Goal: Task Accomplishment & Management: Use online tool/utility

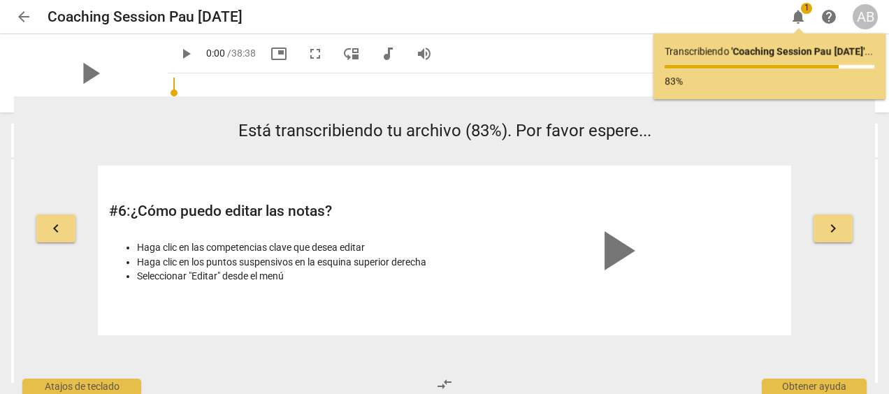
click at [730, 94] on div "Transcribiendo ' Coaching Session Pau [DATE] ' ... 83%" at bounding box center [769, 67] width 232 height 66
click at [706, 59] on p "Transcribiendo ' Coaching Session [PERSON_NAME] [DATE] ' ..." at bounding box center [769, 52] width 210 height 15
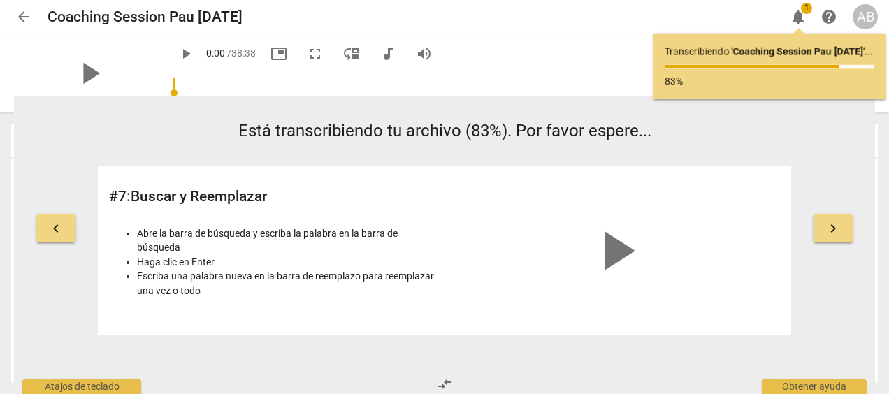
click at [719, 71] on div "Transcribiendo ' Coaching Session Pau [DATE] ' ... 83%" at bounding box center [769, 66] width 210 height 43
click at [830, 66] on div at bounding box center [751, 66] width 174 height 3
click at [838, 224] on span "keyboard_arrow_right" at bounding box center [832, 228] width 17 height 17
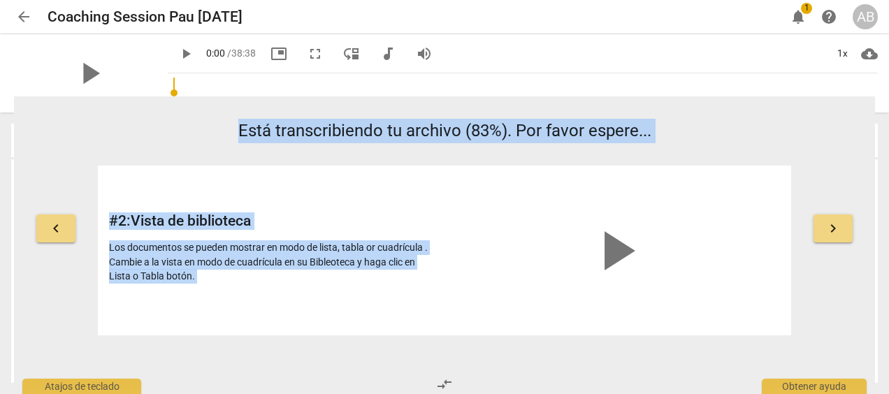
drag, startPoint x: 887, startPoint y: 131, endPoint x: 883, endPoint y: 82, distance: 49.1
click at [883, 82] on div "arrow_back Coaching Session [PERSON_NAME] [DATE] edit notifications 1 help AB p…" at bounding box center [444, 197] width 889 height 394
click at [703, 143] on div "Está transcribiendo tu archivo (83%). Por favor espere... # 2 : Vista de biblio…" at bounding box center [444, 227] width 693 height 217
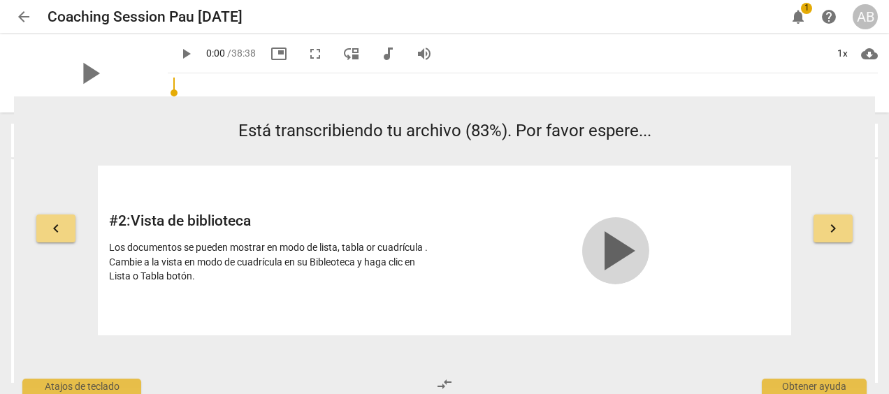
click at [604, 242] on span "play_arrow" at bounding box center [615, 250] width 67 height 67
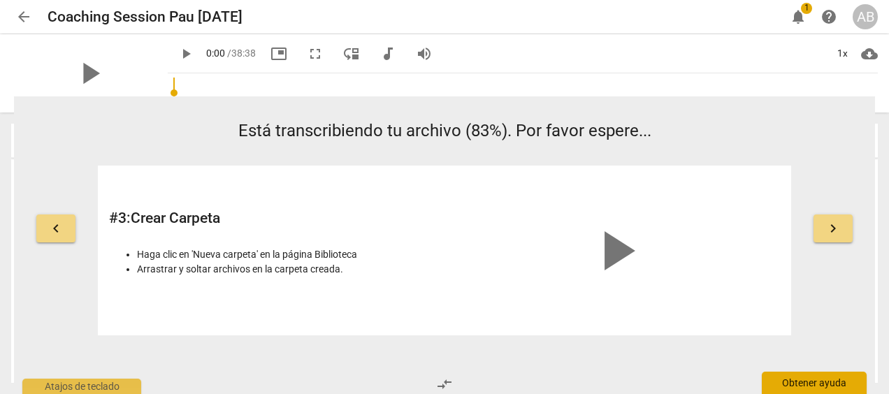
click at [773, 380] on div "Obtener ayuda" at bounding box center [813, 383] width 105 height 22
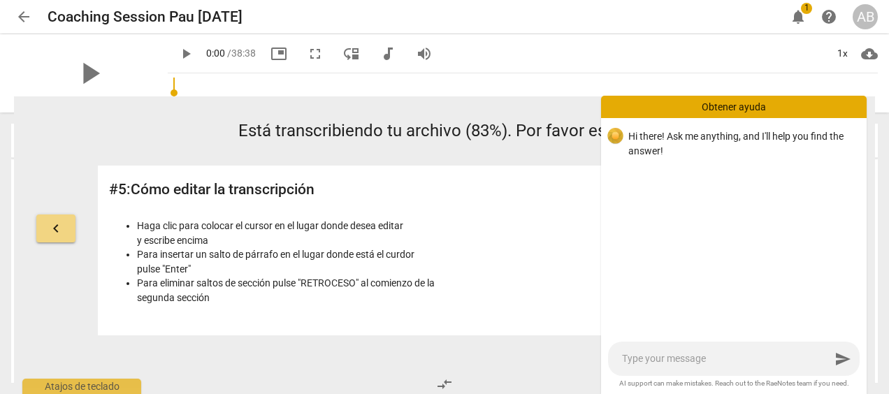
click at [642, 361] on textarea at bounding box center [726, 358] width 208 height 13
click at [474, 272] on div "play_arrow" at bounding box center [615, 250] width 328 height 147
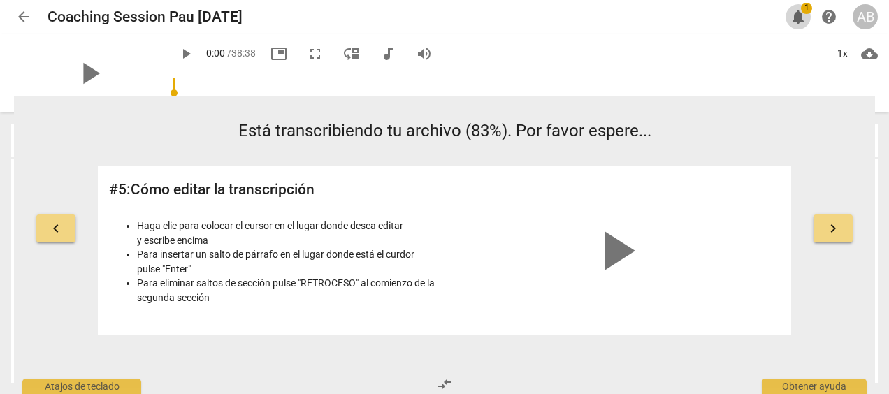
click at [794, 18] on span "notifications" at bounding box center [797, 16] width 17 height 17
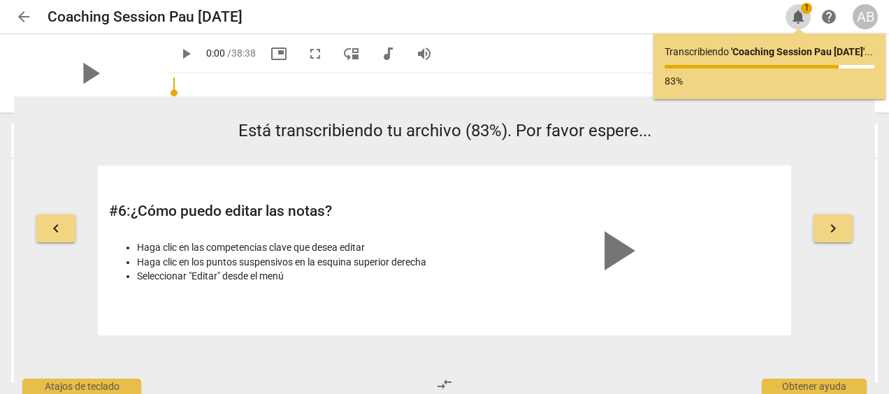
click at [794, 18] on span "notifications" at bounding box center [797, 16] width 17 height 17
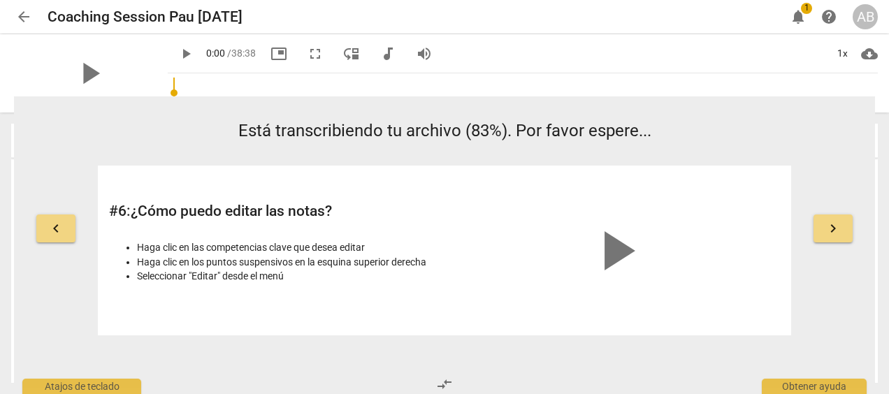
click at [626, 256] on span "play_arrow" at bounding box center [615, 250] width 67 height 67
click at [626, 256] on video at bounding box center [616, 229] width 210 height 105
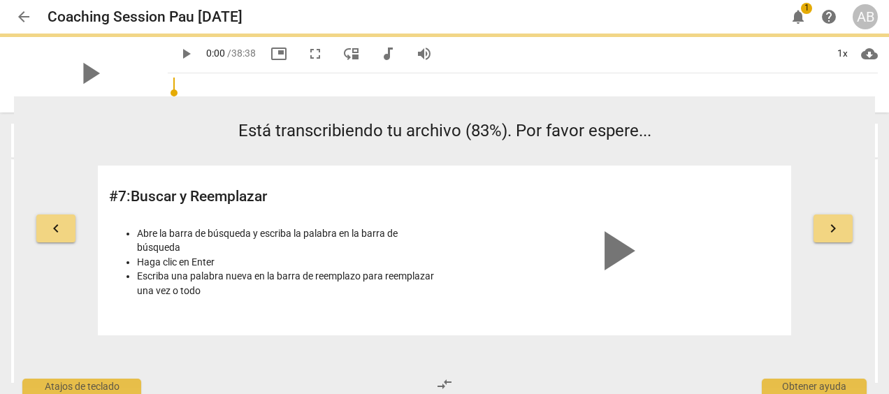
click at [551, 309] on div "play_arrow" at bounding box center [615, 250] width 328 height 147
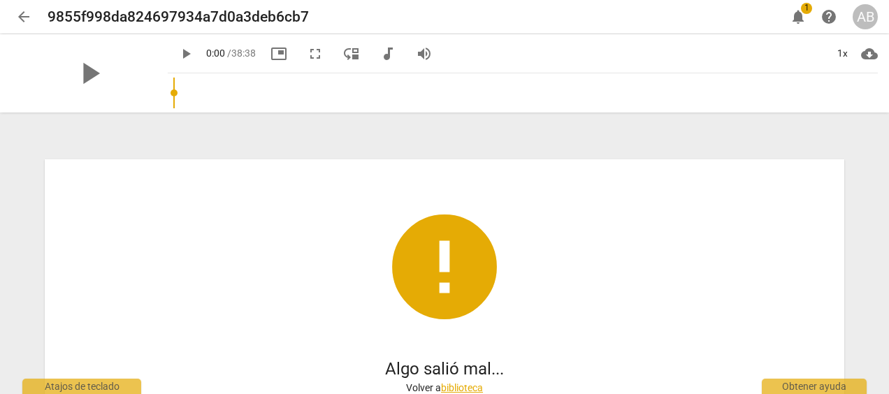
click at [453, 383] on link "biblioteca" at bounding box center [462, 387] width 42 height 11
